Goal: Check status

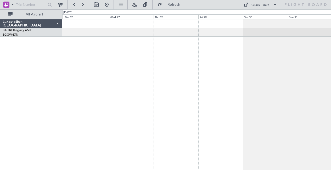
click at [305, 36] on div at bounding box center [196, 32] width 268 height 9
click at [83, 6] on button at bounding box center [82, 5] width 8 height 8
click at [74, 5] on button at bounding box center [74, 5] width 8 height 8
click at [79, 5] on button at bounding box center [82, 5] width 8 height 8
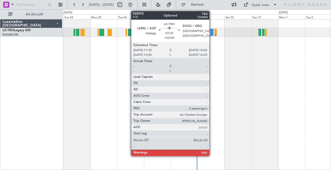
click at [212, 33] on div at bounding box center [211, 32] width 3 height 7
